Goal: Find specific page/section

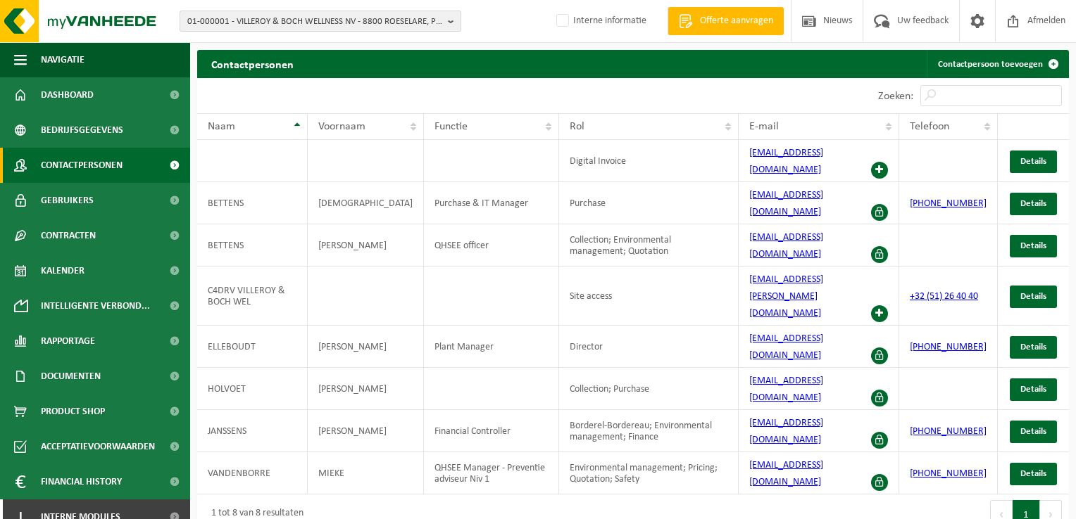
click at [303, 29] on span "01-000001 - VILLEROY & BOCH WELLNESS NV - 8800 ROESELARE, POPULIERSTRAAT 1" at bounding box center [314, 21] width 255 height 21
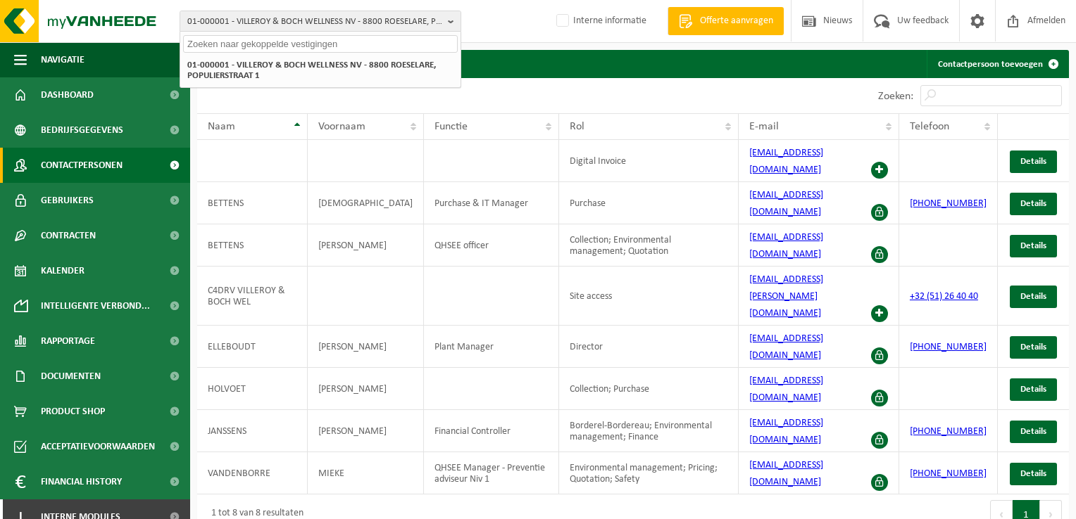
click at [297, 45] on input "text" at bounding box center [320, 44] width 275 height 18
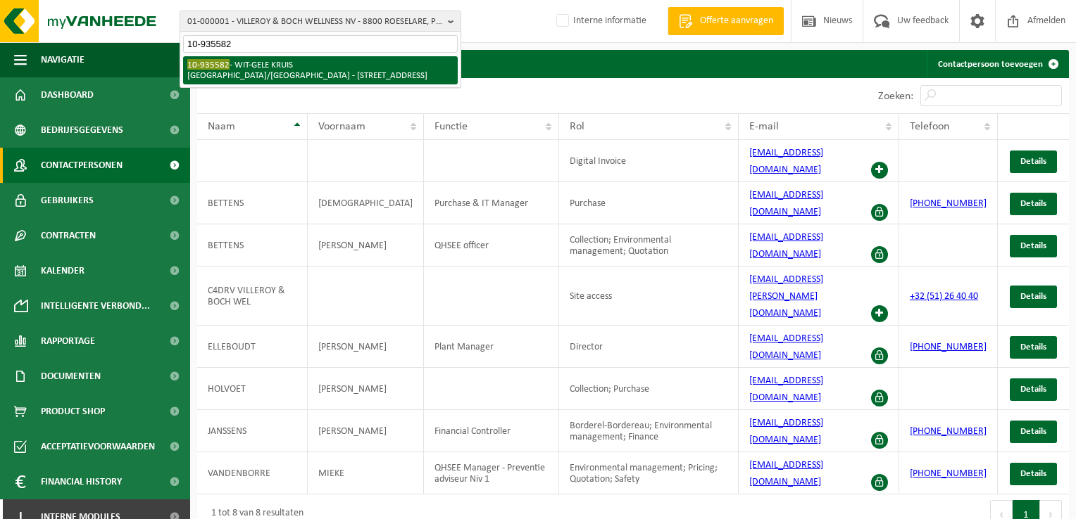
type input "10-935582"
click at [305, 65] on li "10-935582 - WIT-GELE KRUIS OOST-VLAANDEREN/ERTVELDE - 9940 ERTVELDE, PASTORIJST…" at bounding box center [320, 70] width 275 height 28
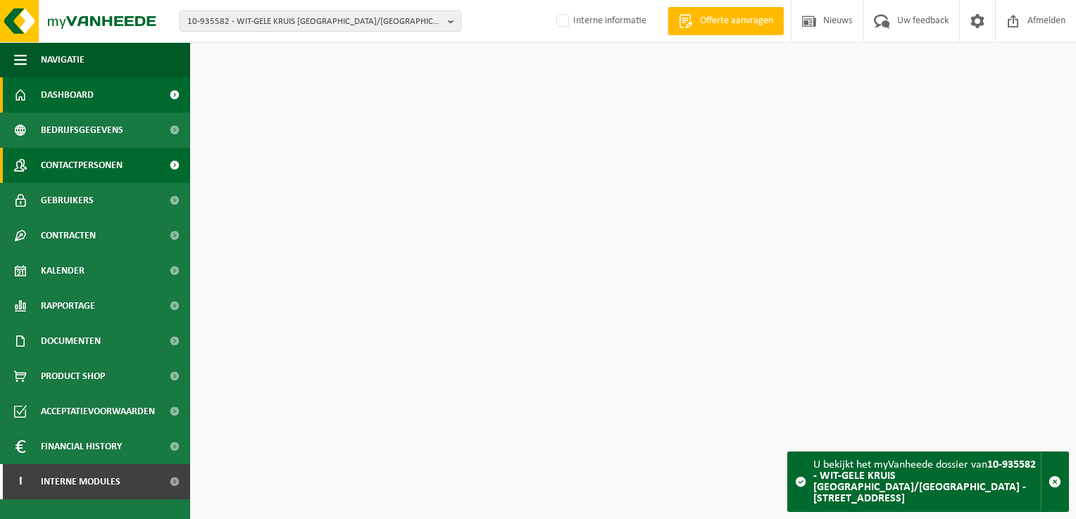
click at [97, 168] on span "Contactpersonen" at bounding box center [82, 165] width 82 height 35
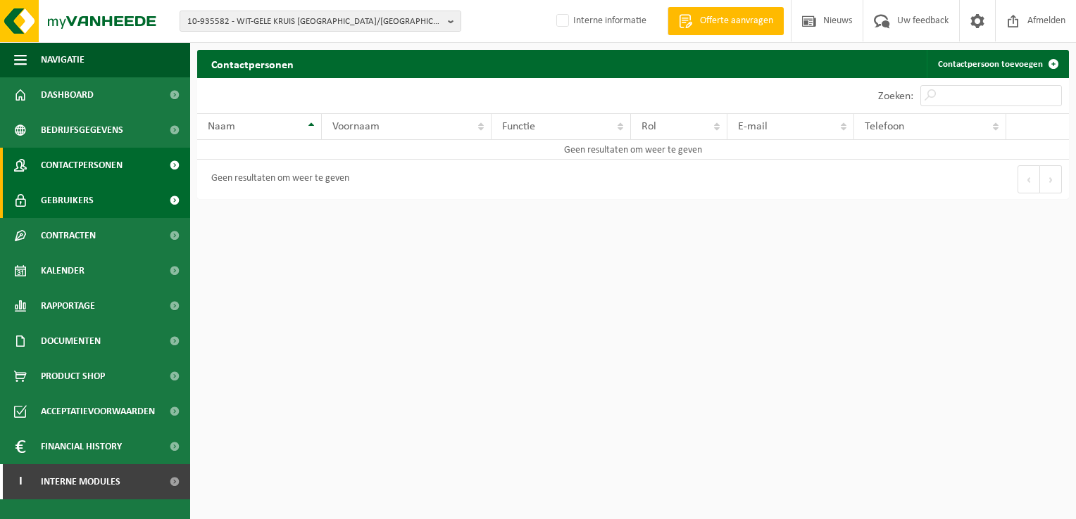
click at [107, 199] on link "Gebruikers" at bounding box center [95, 200] width 190 height 35
click at [114, 164] on span "Contactpersonen" at bounding box center [82, 165] width 82 height 35
